Goal: Information Seeking & Learning: Learn about a topic

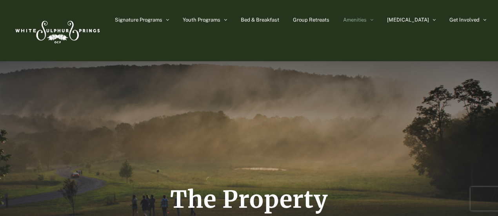
scroll to position [27, 0]
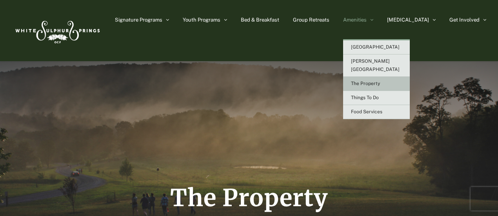
click at [409, 77] on link "The Property" at bounding box center [376, 84] width 67 height 14
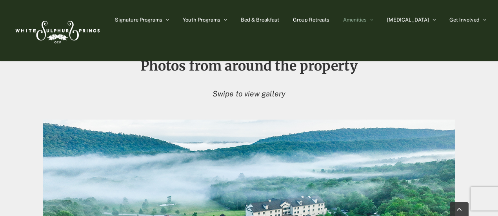
scroll to position [680, 0]
click at [256, 94] on em "Swipe to view gallery" at bounding box center [248, 94] width 73 height 9
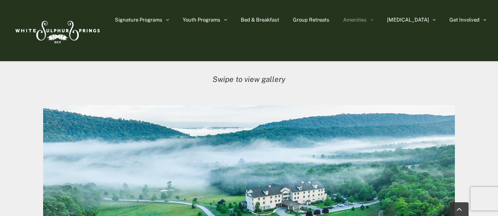
scroll to position [696, 0]
click at [240, 81] on em "Swipe to view gallery" at bounding box center [248, 78] width 73 height 9
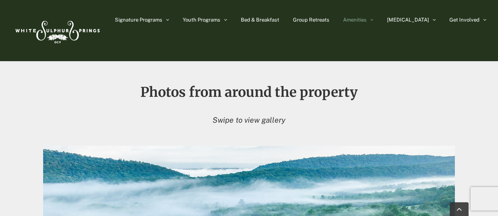
scroll to position [620, 0]
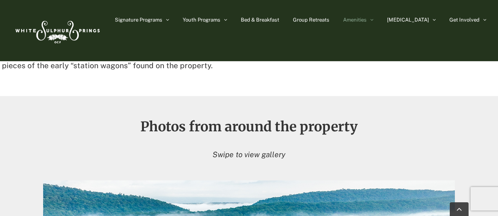
click at [251, 149] on p "Swipe to view gallery" at bounding box center [248, 154] width 411 height 13
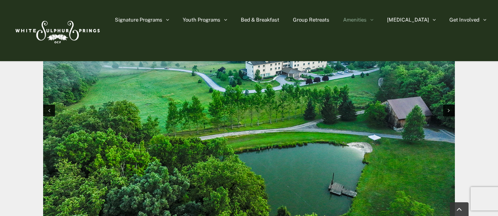
scroll to position [828, 0]
click at [441, 149] on img "1 / 10" at bounding box center [248, 109] width 411 height 274
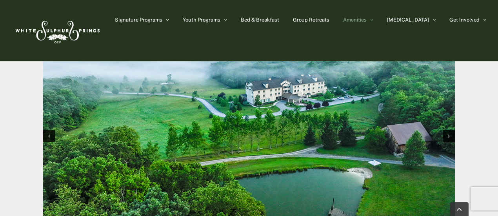
scroll to position [803, 0]
